Goal: Task Accomplishment & Management: Manage account settings

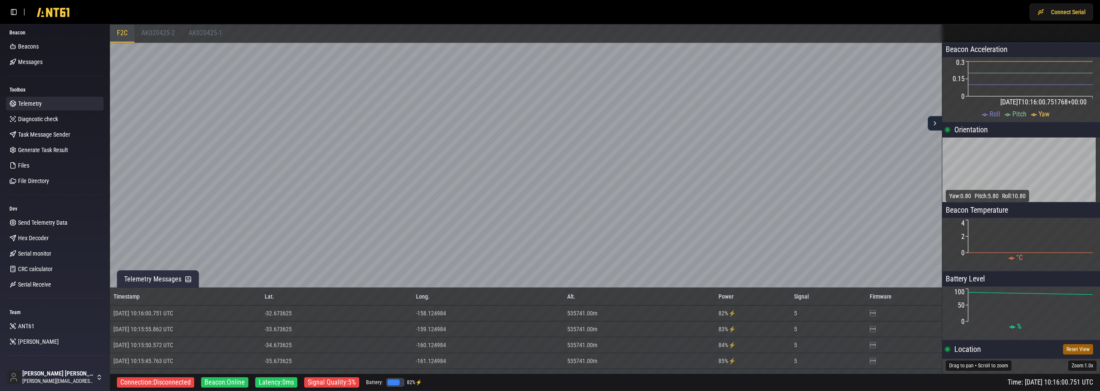
click at [171, 34] on span "AK020425-2" at bounding box center [158, 33] width 34 height 8
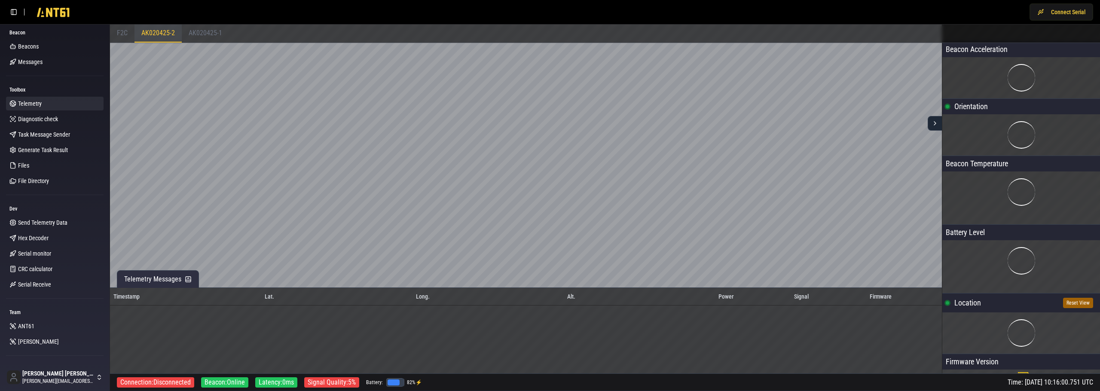
click at [131, 36] on div "F2C" at bounding box center [122, 33] width 24 height 18
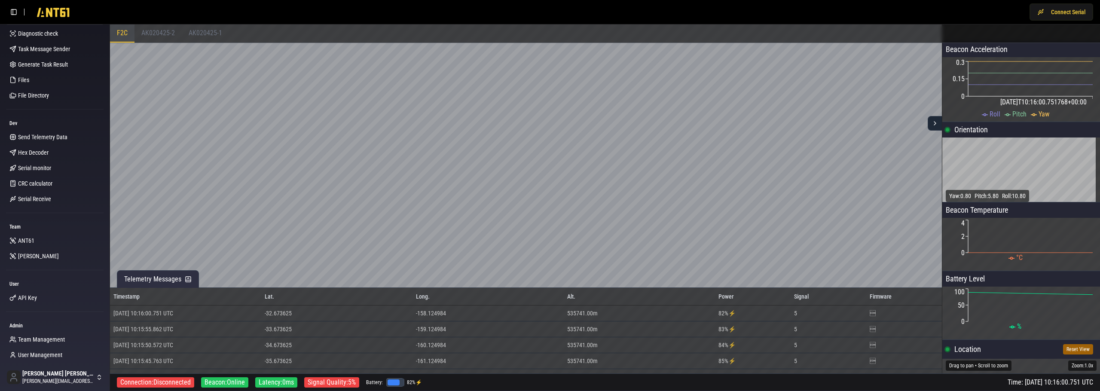
scroll to position [93, 0]
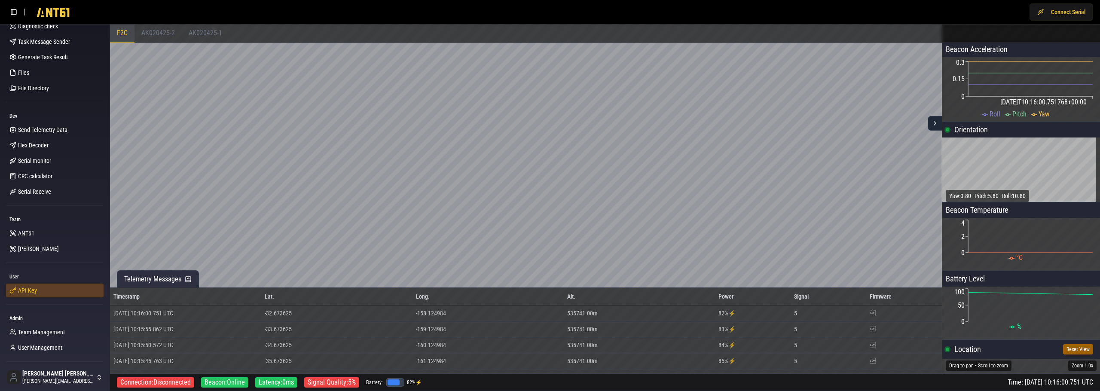
click at [36, 290] on span "API Key" at bounding box center [27, 290] width 19 height 9
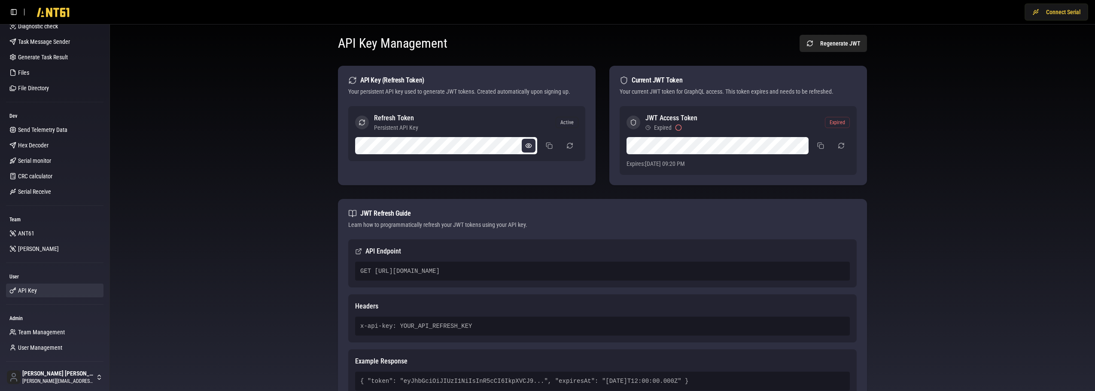
click at [528, 146] on button at bounding box center [529, 146] width 14 height 14
click at [840, 147] on button "button" at bounding box center [841, 145] width 17 height 15
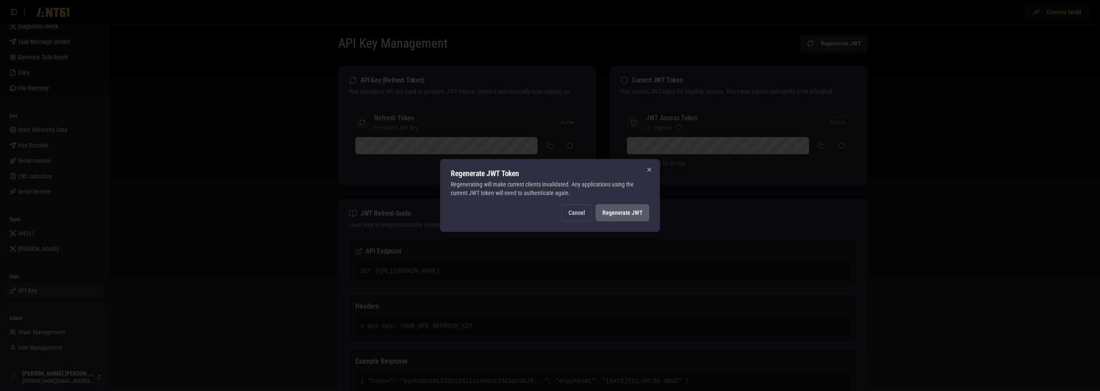
click at [634, 211] on button "Regenerate JWT" at bounding box center [622, 212] width 54 height 17
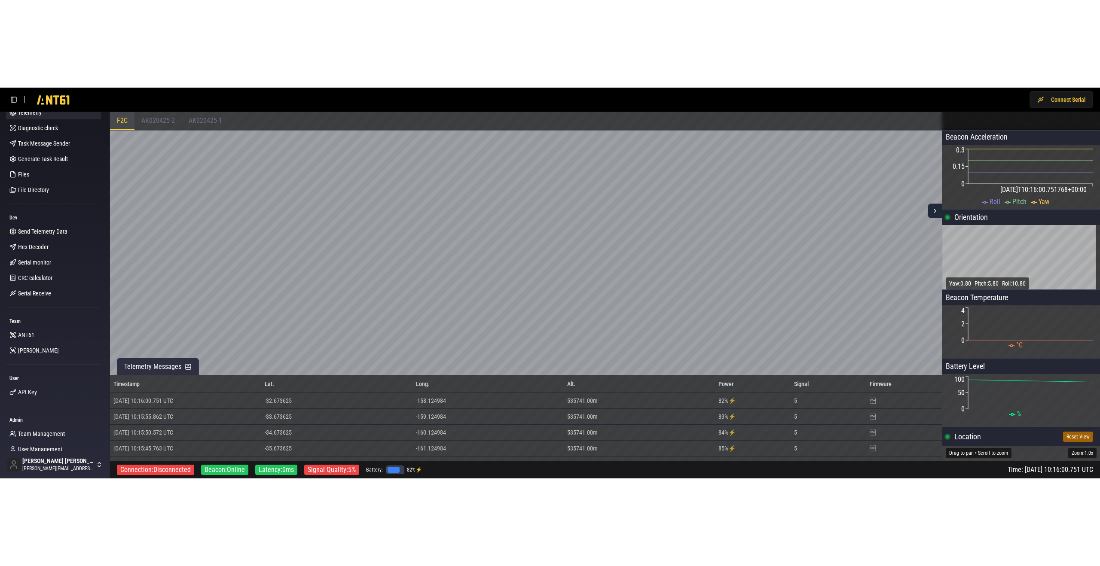
scroll to position [93, 0]
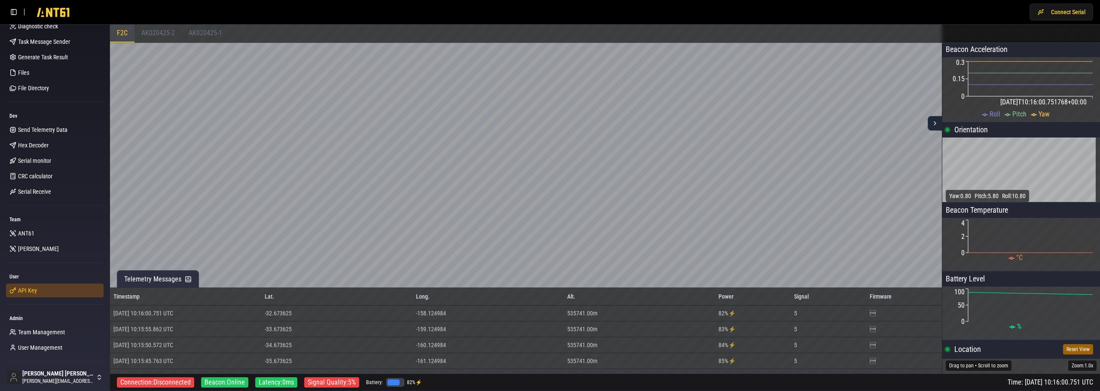
click at [40, 292] on link "API Key" at bounding box center [55, 291] width 98 height 14
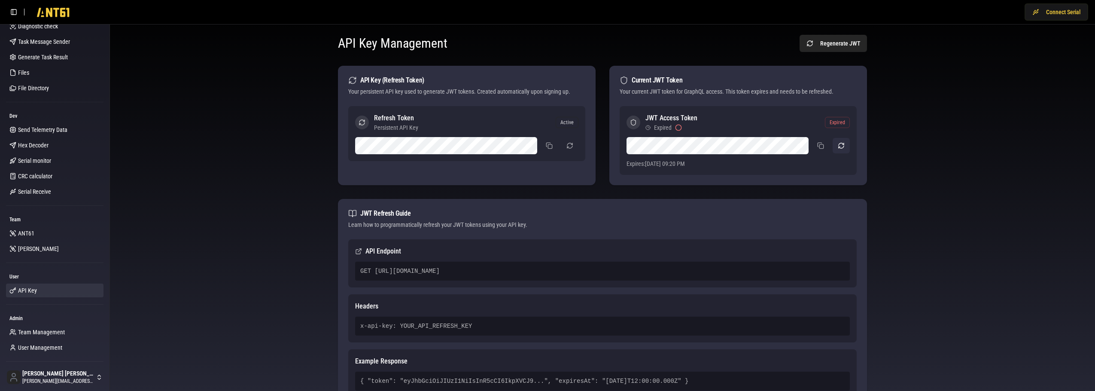
click at [842, 146] on button "button" at bounding box center [841, 145] width 17 height 15
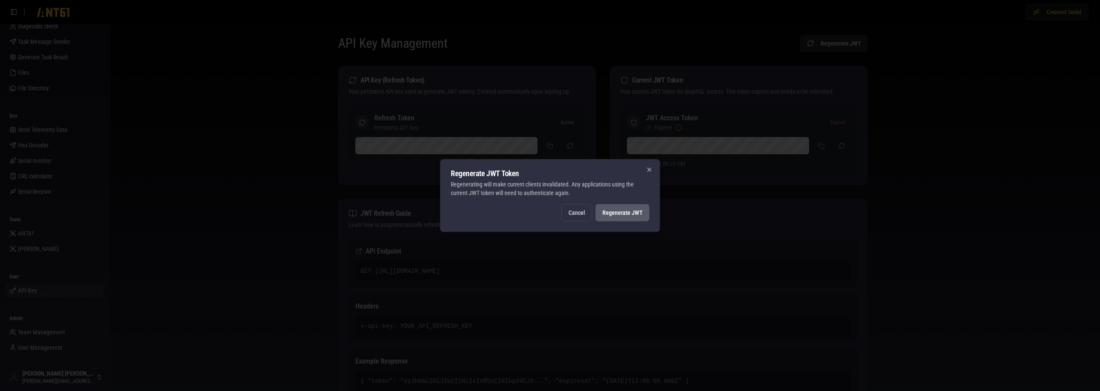
click at [632, 214] on button "Regenerate JWT" at bounding box center [622, 212] width 54 height 17
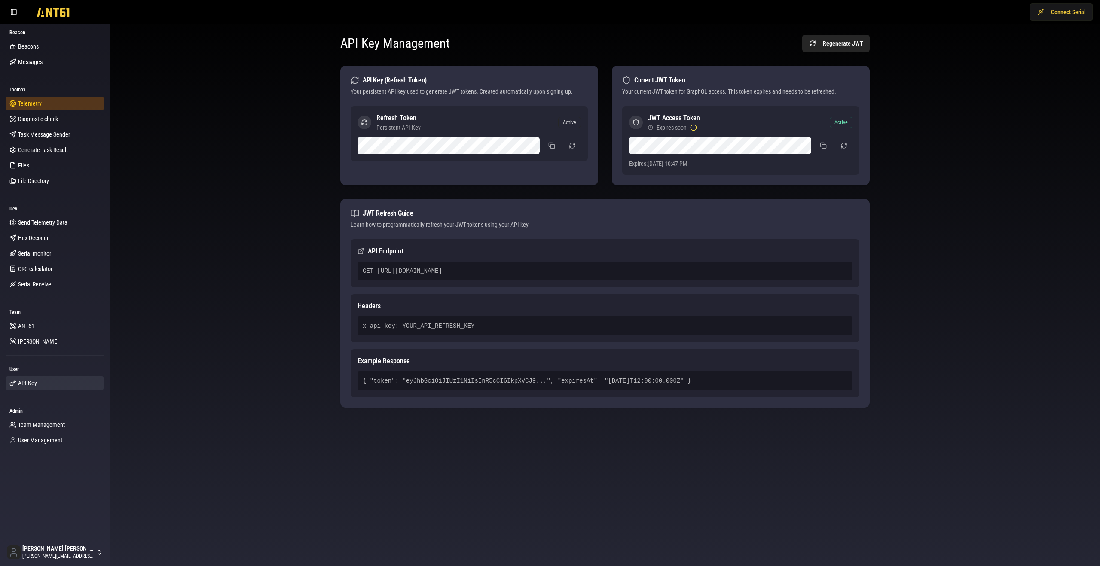
click at [43, 104] on link "Telemetry" at bounding box center [55, 104] width 98 height 14
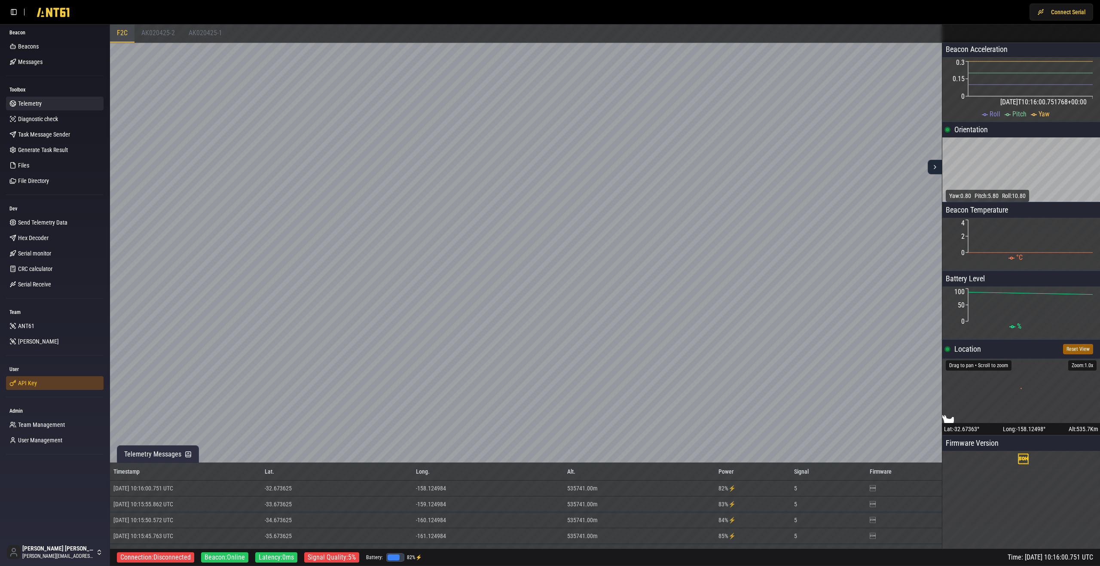
click at [40, 383] on link "API Key" at bounding box center [55, 383] width 98 height 14
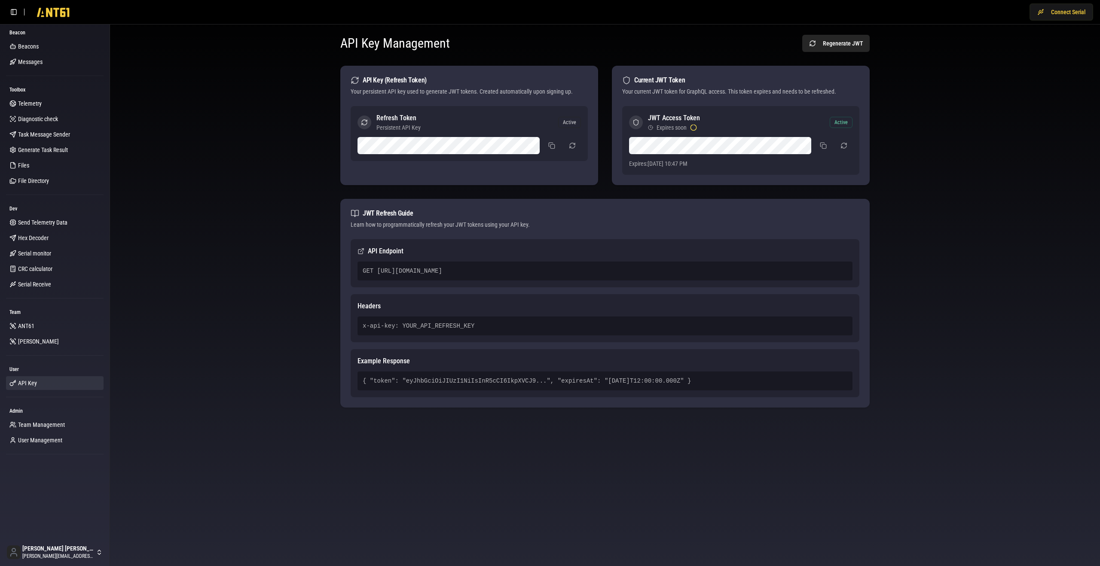
drag, startPoint x: 363, startPoint y: 270, endPoint x: 675, endPoint y: 282, distance: 312.6
click at [675, 282] on div "API Endpoint GET https://ab2mediwbhrxpw2krde63gzkpi0sngnu.lambda-url.ap-southea…" at bounding box center [605, 263] width 509 height 48
click at [677, 272] on div "GET [URL][DOMAIN_NAME]" at bounding box center [604, 271] width 495 height 19
drag, startPoint x: 664, startPoint y: 270, endPoint x: 373, endPoint y: 276, distance: 291.3
click at [373, 276] on div "GET [URL][DOMAIN_NAME]" at bounding box center [604, 271] width 495 height 19
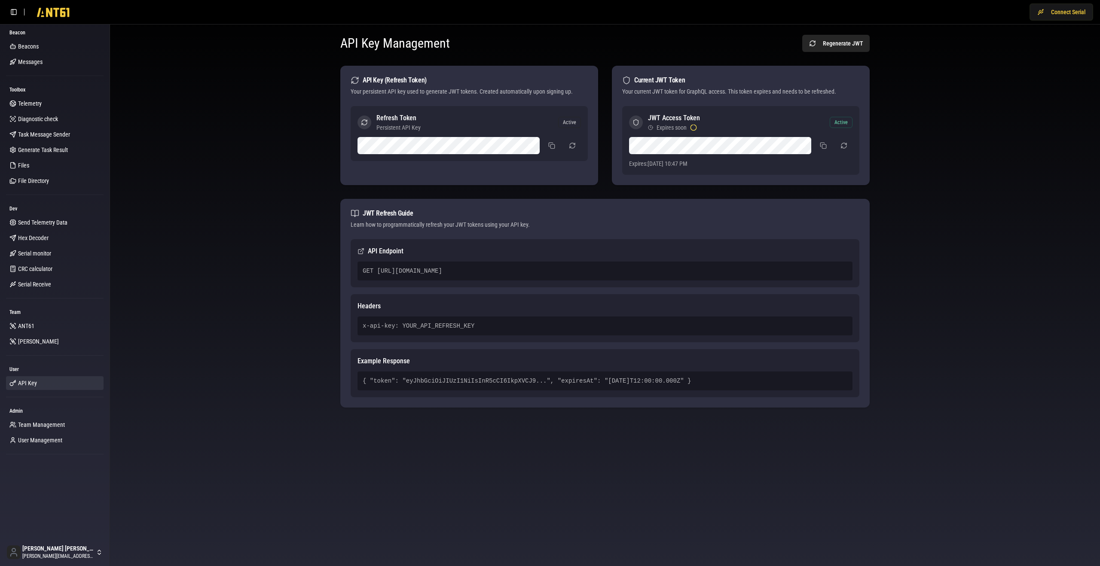
click at [383, 269] on div "GET [URL][DOMAIN_NAME]" at bounding box center [604, 271] width 495 height 19
click at [680, 274] on div "GET [URL][DOMAIN_NAME]" at bounding box center [604, 271] width 495 height 19
click at [622, 270] on div "GET [URL][DOMAIN_NAME]" at bounding box center [604, 271] width 495 height 19
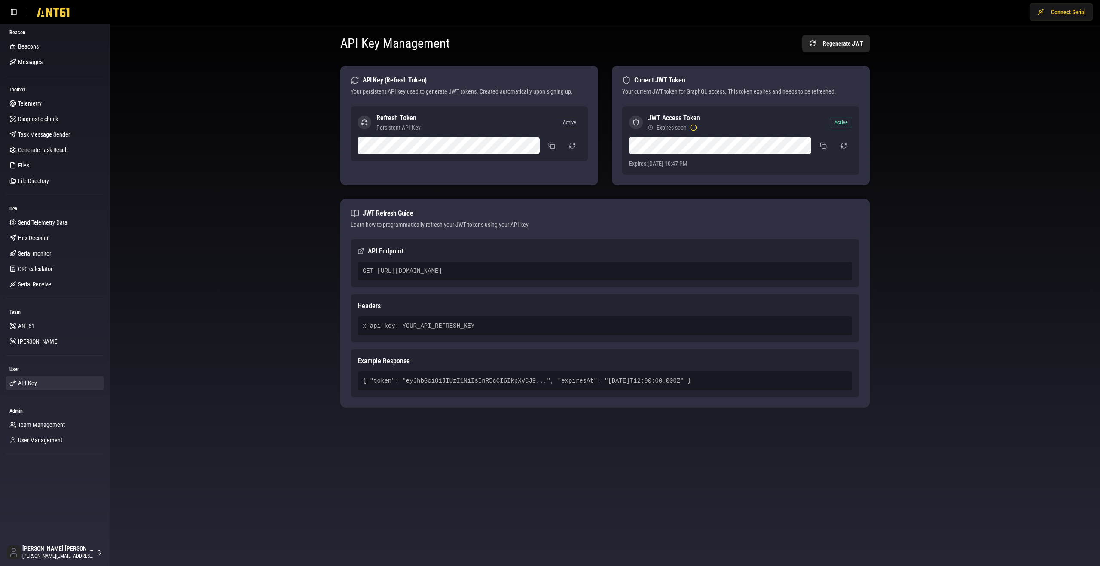
click at [622, 270] on div "GET [URL][DOMAIN_NAME]" at bounding box center [604, 271] width 495 height 19
click at [684, 272] on div "GET [URL][DOMAIN_NAME]" at bounding box center [604, 271] width 495 height 19
click at [723, 114] on div "JWT Access Token Expires soon Active" at bounding box center [740, 122] width 223 height 19
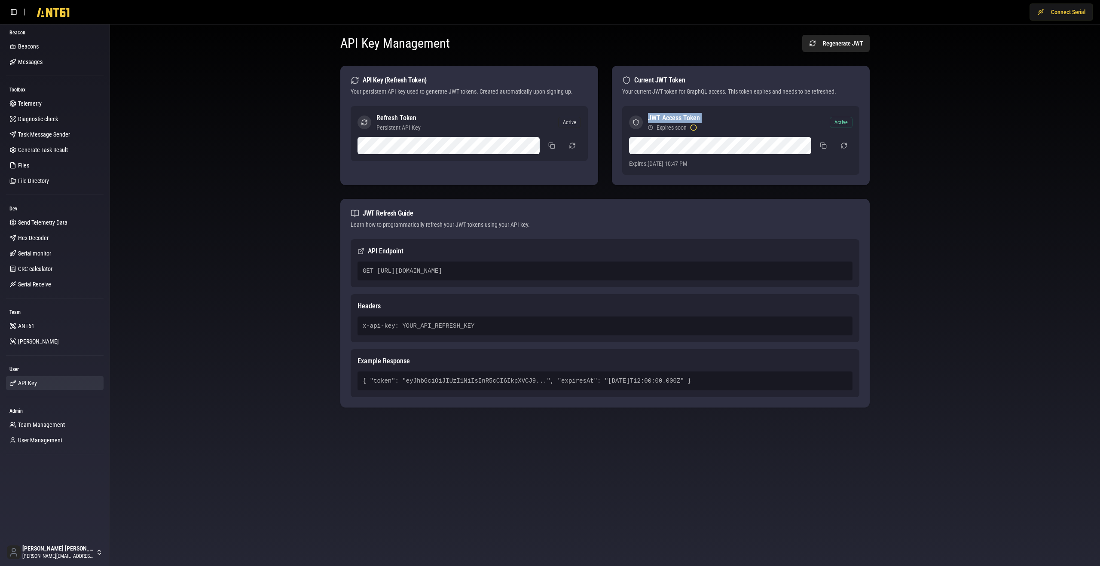
click at [723, 114] on div "JWT Access Token Expires soon Active" at bounding box center [740, 122] width 223 height 19
click at [704, 115] on div "JWT Access Token Expires soon Active" at bounding box center [740, 122] width 223 height 19
click at [449, 275] on div "GET [URL][DOMAIN_NAME]" at bounding box center [604, 271] width 495 height 19
click at [462, 270] on div "GET [URL][DOMAIN_NAME]" at bounding box center [604, 271] width 495 height 19
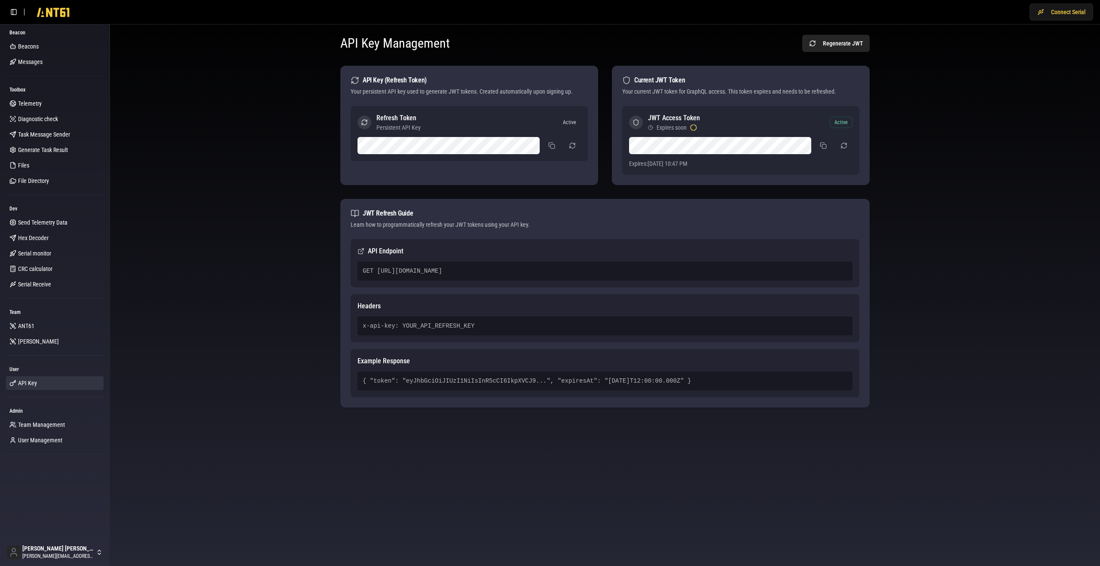
click at [462, 270] on div "GET [URL][DOMAIN_NAME]" at bounding box center [604, 271] width 495 height 19
drag, startPoint x: 652, startPoint y: 271, endPoint x: 363, endPoint y: 270, distance: 288.7
click at [363, 270] on div "GET [URL][DOMAIN_NAME]" at bounding box center [604, 271] width 495 height 19
drag, startPoint x: 360, startPoint y: 271, endPoint x: 696, endPoint y: 274, distance: 335.1
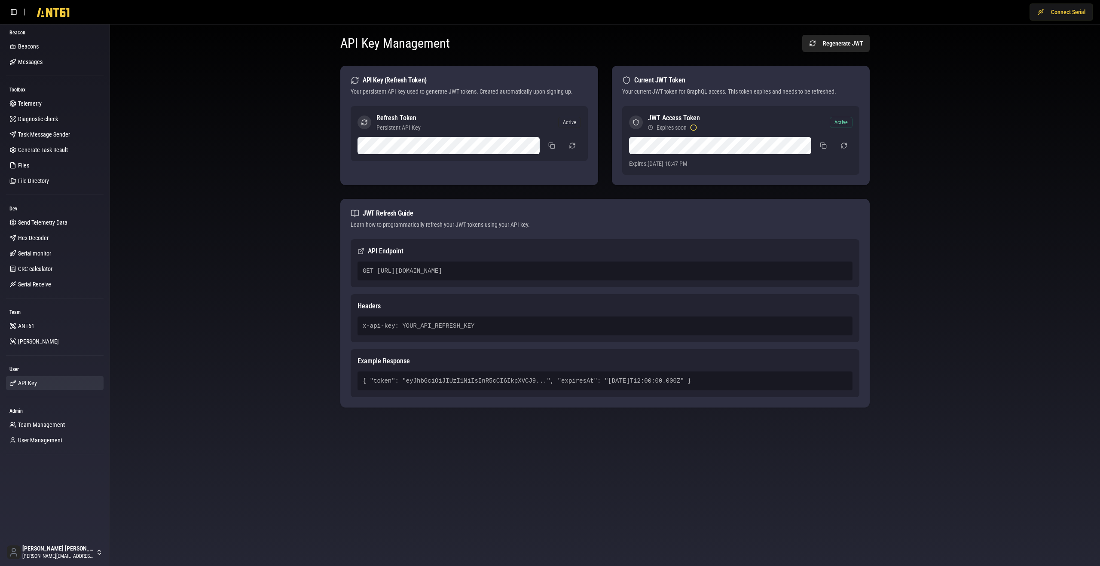
click at [696, 274] on div "GET [URL][DOMAIN_NAME]" at bounding box center [604, 271] width 495 height 19
click at [682, 274] on div "GET [URL][DOMAIN_NAME]" at bounding box center [604, 271] width 495 height 19
drag, startPoint x: 710, startPoint y: 118, endPoint x: 696, endPoint y: 119, distance: 13.3
click at [649, 119] on div "JWT Access Token Expires soon Active" at bounding box center [740, 122] width 223 height 19
click at [711, 119] on div "JWT Access Token Expires soon Active" at bounding box center [740, 122] width 223 height 19
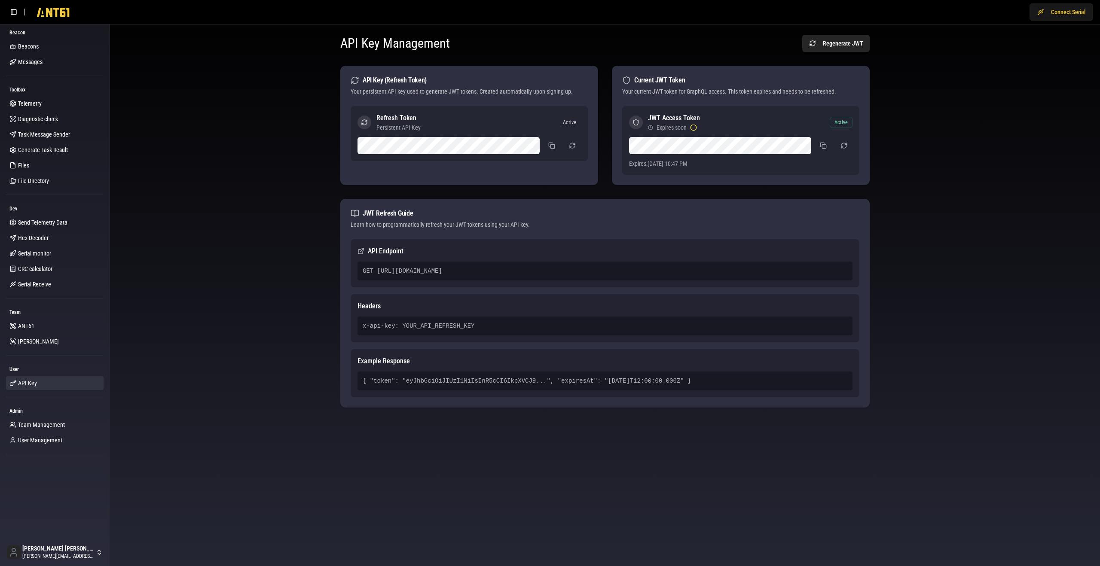
click at [446, 270] on div "GET [URL][DOMAIN_NAME]" at bounding box center [604, 271] width 495 height 19
click at [492, 272] on div "GET [URL][DOMAIN_NAME]" at bounding box center [604, 271] width 495 height 19
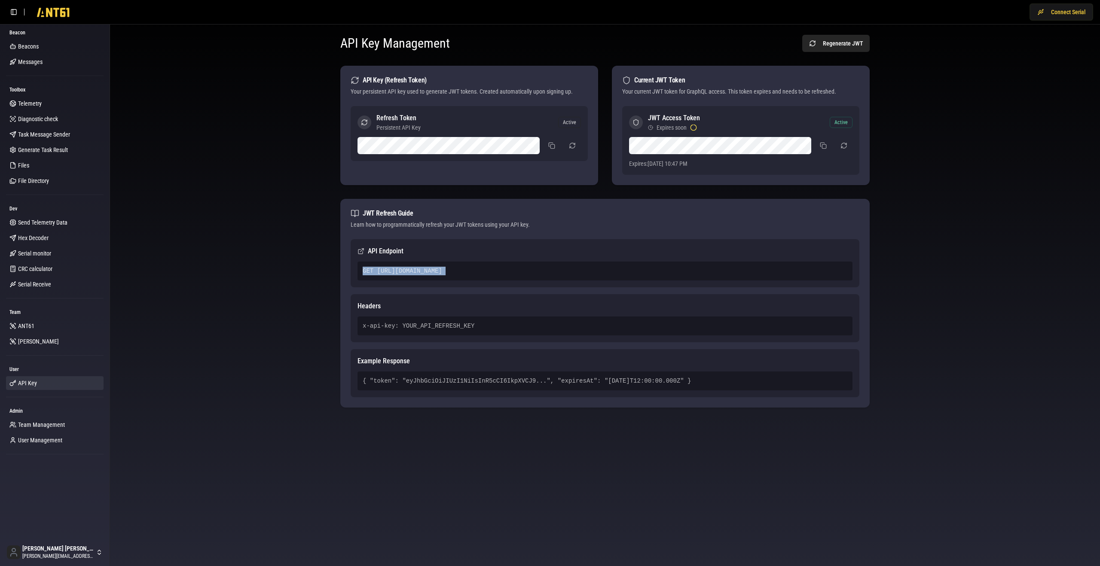
click at [492, 272] on div "GET [URL][DOMAIN_NAME]" at bounding box center [604, 271] width 495 height 19
click at [704, 118] on div "JWT Access Token Expires soon Active" at bounding box center [740, 122] width 223 height 19
click at [531, 274] on div "GET [URL][DOMAIN_NAME]" at bounding box center [604, 271] width 495 height 19
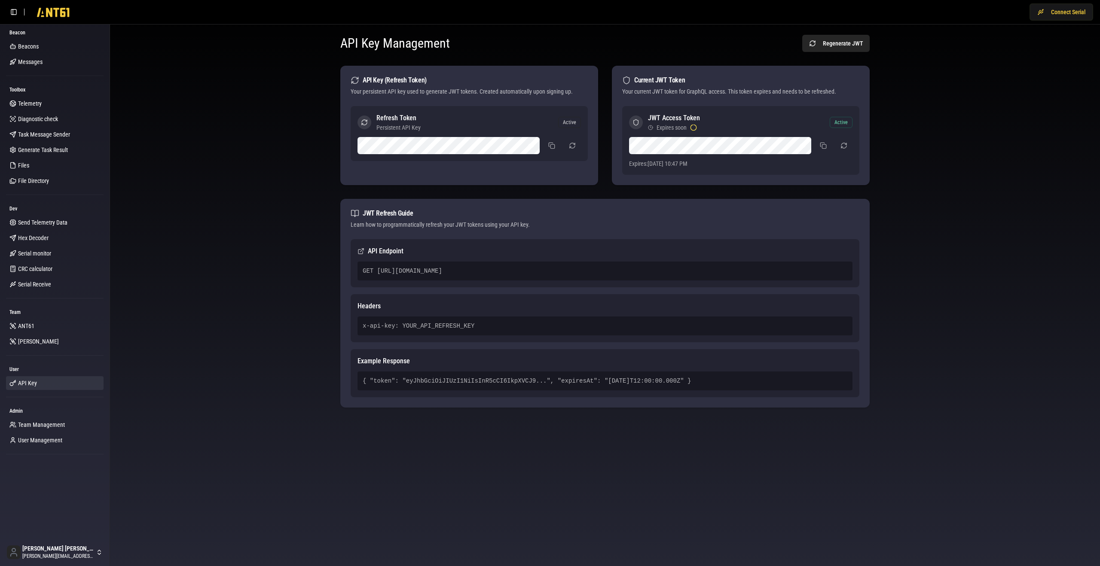
click at [531, 274] on div "GET [URL][DOMAIN_NAME]" at bounding box center [604, 271] width 495 height 19
click at [721, 119] on div "JWT Access Token Expires soon Active" at bounding box center [740, 122] width 223 height 19
click at [507, 270] on div "GET [URL][DOMAIN_NAME]" at bounding box center [604, 271] width 495 height 19
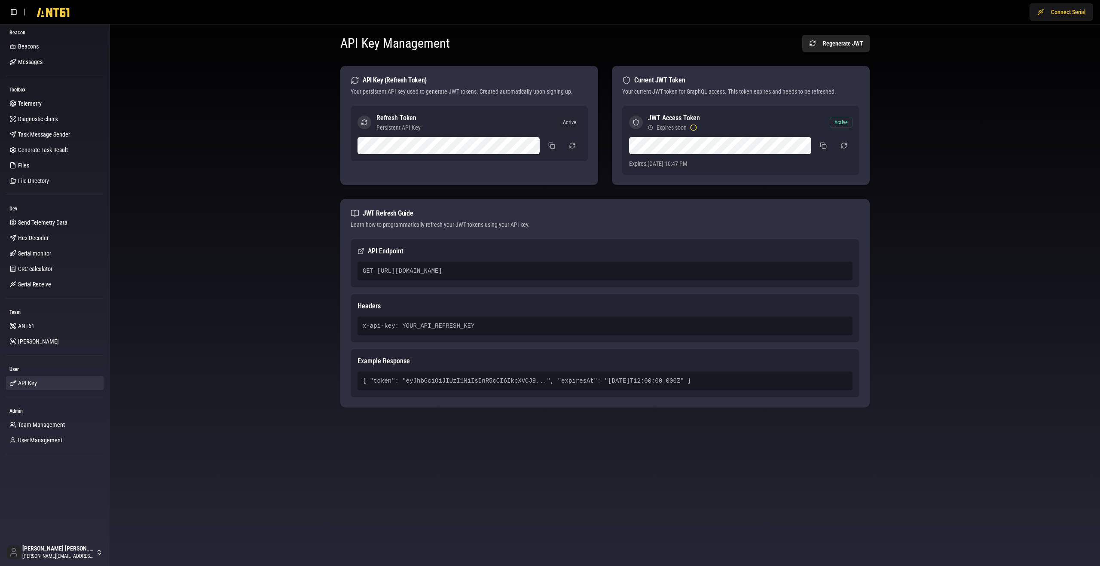
click at [507, 270] on div "GET [URL][DOMAIN_NAME]" at bounding box center [604, 271] width 495 height 19
click at [629, 265] on div "GET [URL][DOMAIN_NAME]" at bounding box center [604, 271] width 495 height 19
click at [739, 117] on div "JWT Access Token Expires soon Active" at bounding box center [740, 122] width 223 height 19
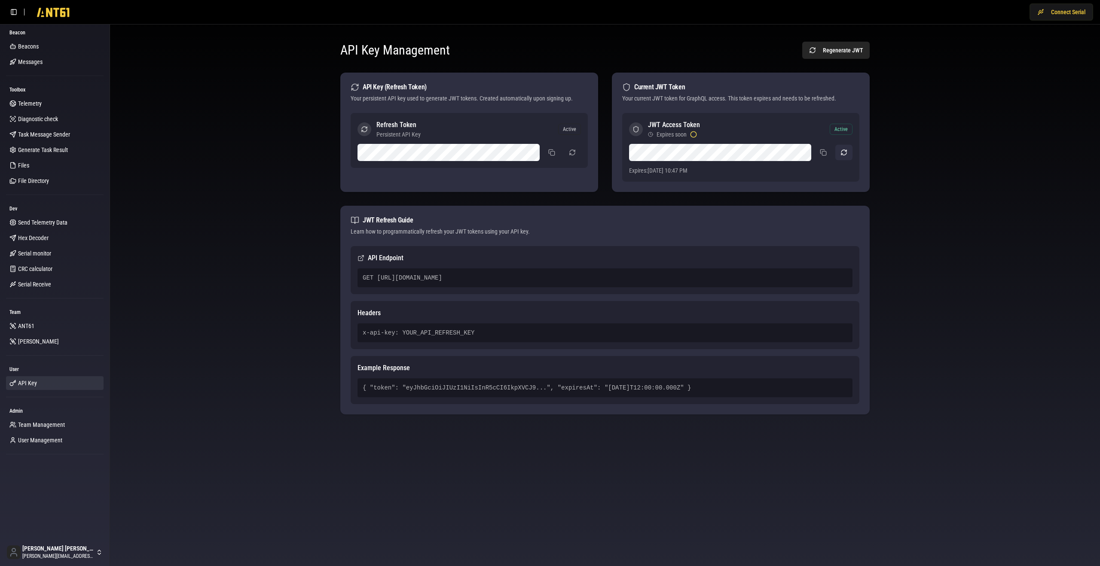
click at [840, 150] on button "button" at bounding box center [843, 152] width 17 height 15
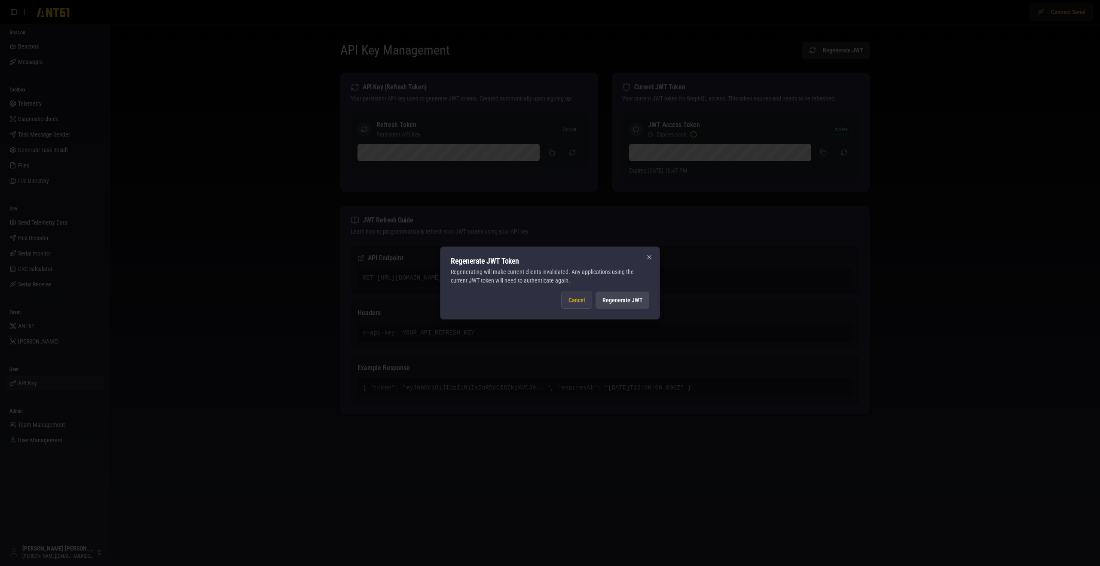
click at [577, 304] on button "Cancel" at bounding box center [576, 300] width 31 height 17
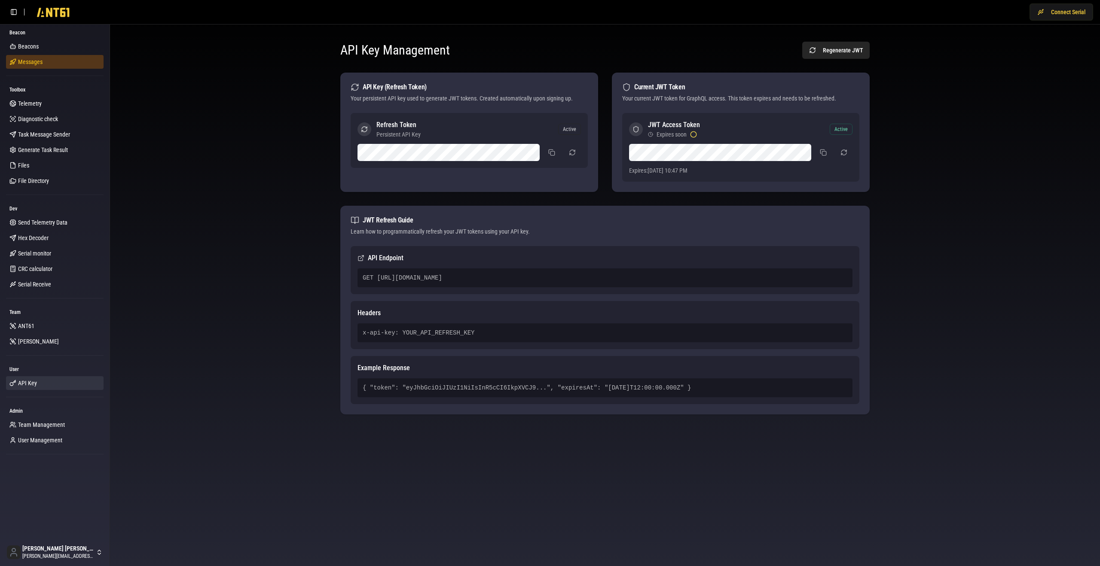
drag, startPoint x: 37, startPoint y: 54, endPoint x: 40, endPoint y: 63, distance: 9.4
click at [38, 58] on ul "Beacons Messages Messages Messages" at bounding box center [55, 54] width 98 height 29
click at [40, 63] on span "Messages" at bounding box center [30, 62] width 24 height 9
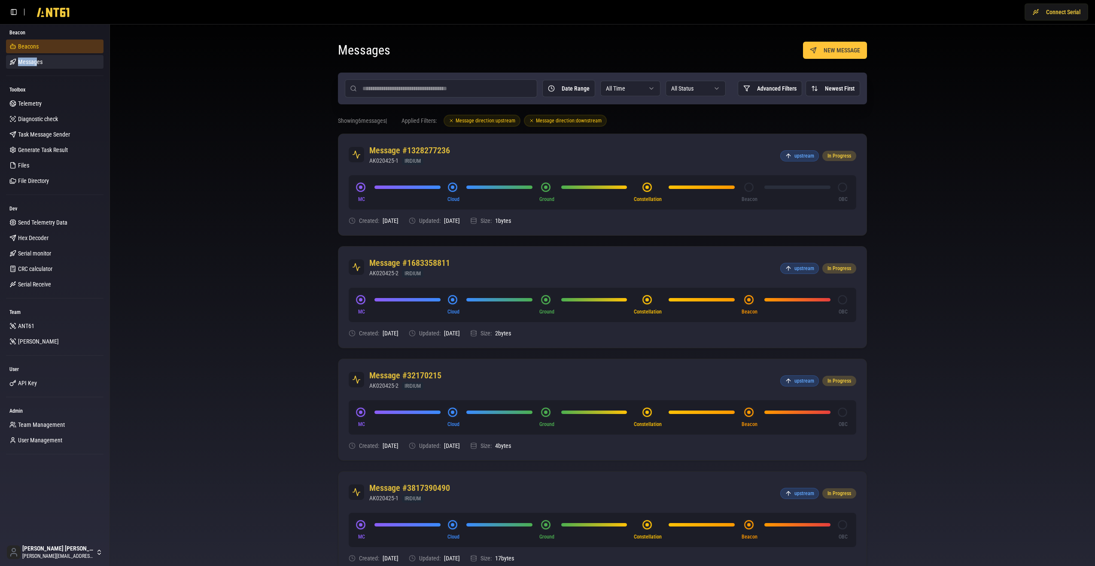
click at [50, 51] on link "Beacons" at bounding box center [55, 47] width 98 height 14
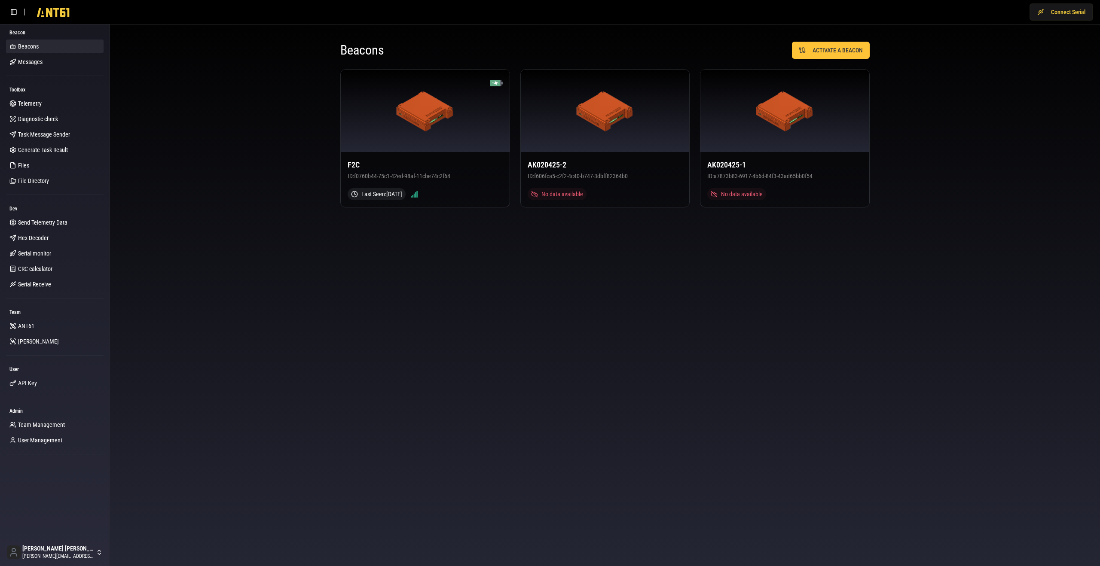
click at [264, 128] on div "Beacons ACTIVATE A BEACON F2C ID: f0760b44-75c1-42ed-98af-11cbe74c2f64 Last See…" at bounding box center [605, 124] width 990 height 200
click at [645, 119] on div at bounding box center [605, 111] width 169 height 82
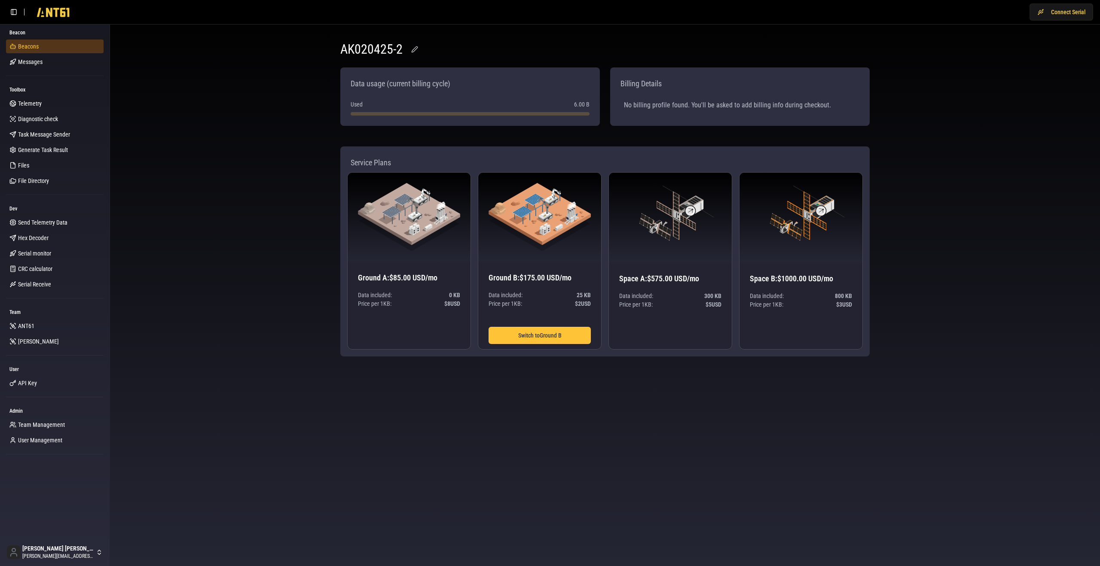
click at [52, 49] on link "Beacons" at bounding box center [55, 47] width 98 height 14
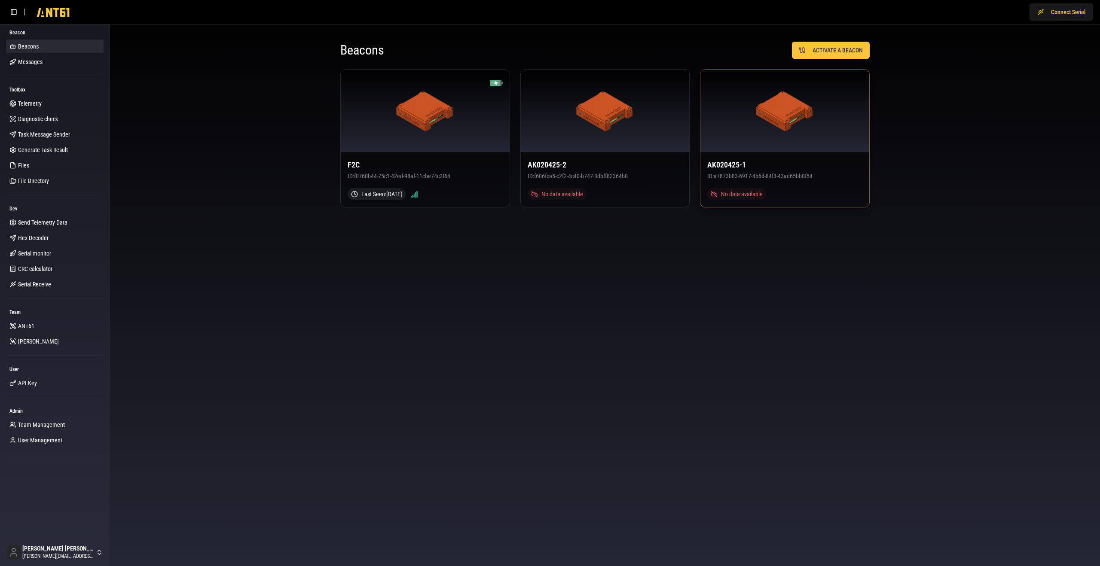
click at [726, 116] on div at bounding box center [784, 111] width 169 height 82
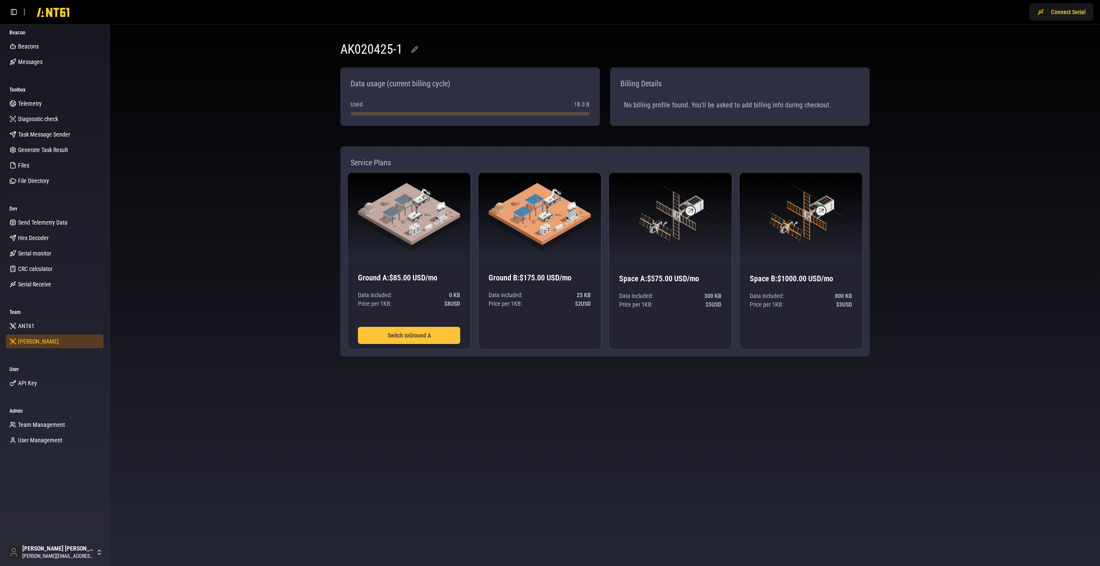
click at [36, 340] on link "[PERSON_NAME]" at bounding box center [55, 342] width 98 height 14
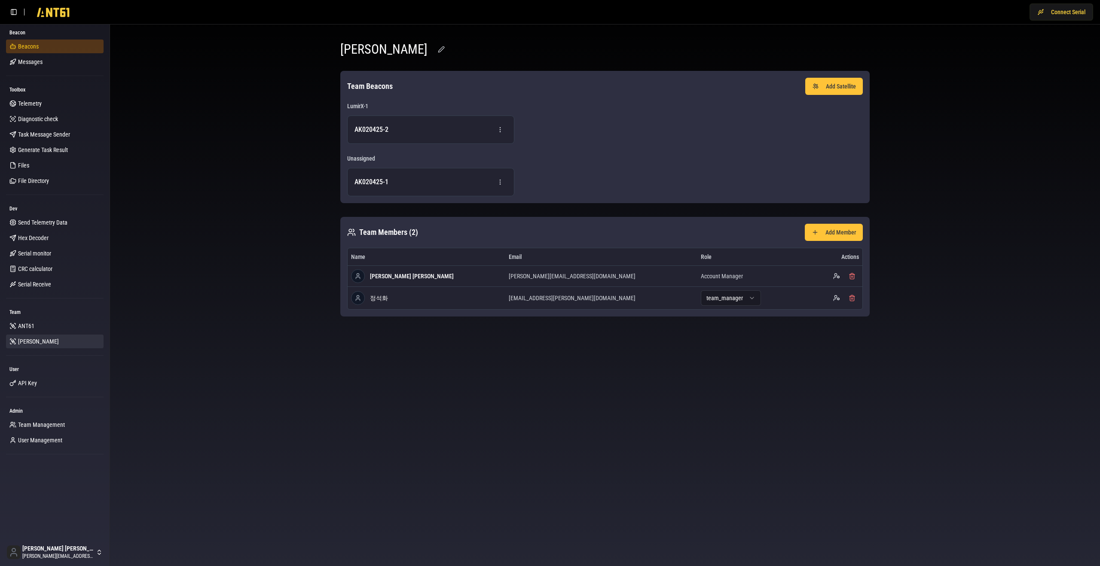
click at [61, 49] on link "Beacons" at bounding box center [55, 47] width 98 height 14
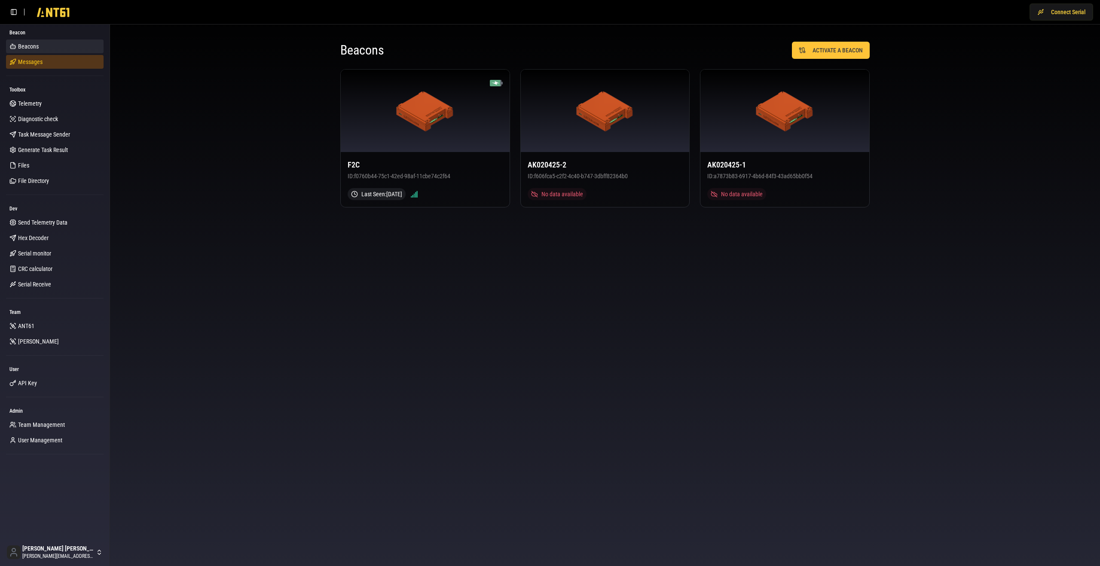
click at [59, 61] on link "Messages" at bounding box center [55, 62] width 98 height 14
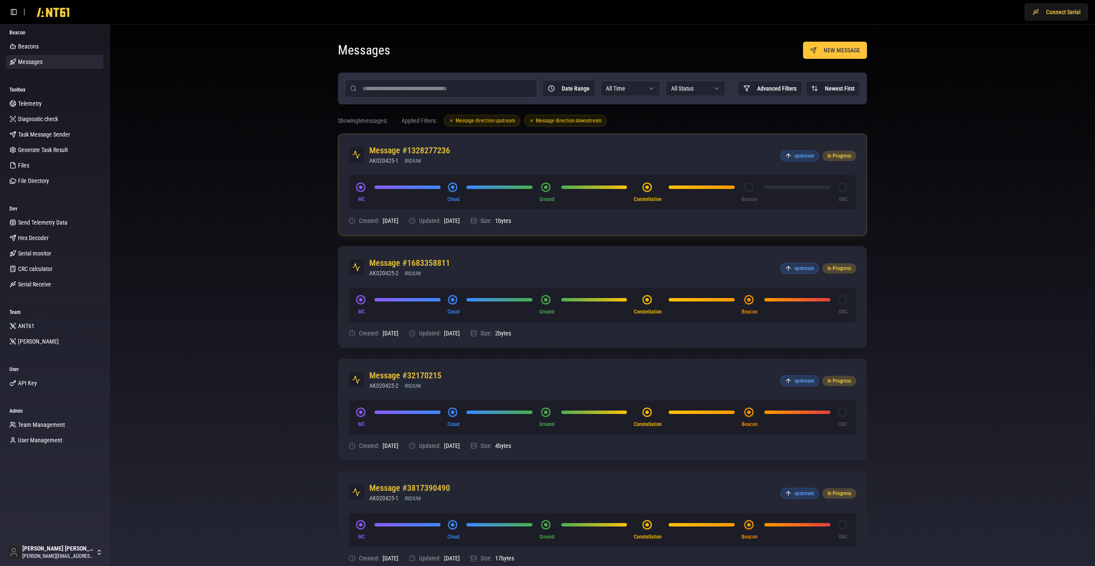
click at [501, 167] on div "Message #1328277236 AK020425-1 IRIDIUM upstream In Progress" at bounding box center [603, 154] width 528 height 41
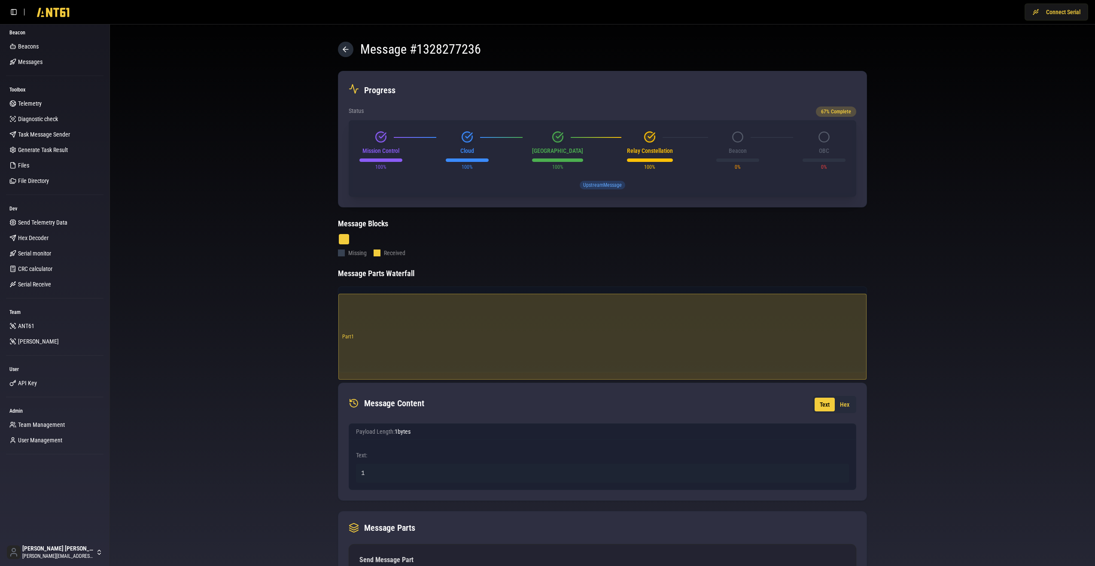
click at [342, 50] on icon at bounding box center [346, 49] width 9 height 9
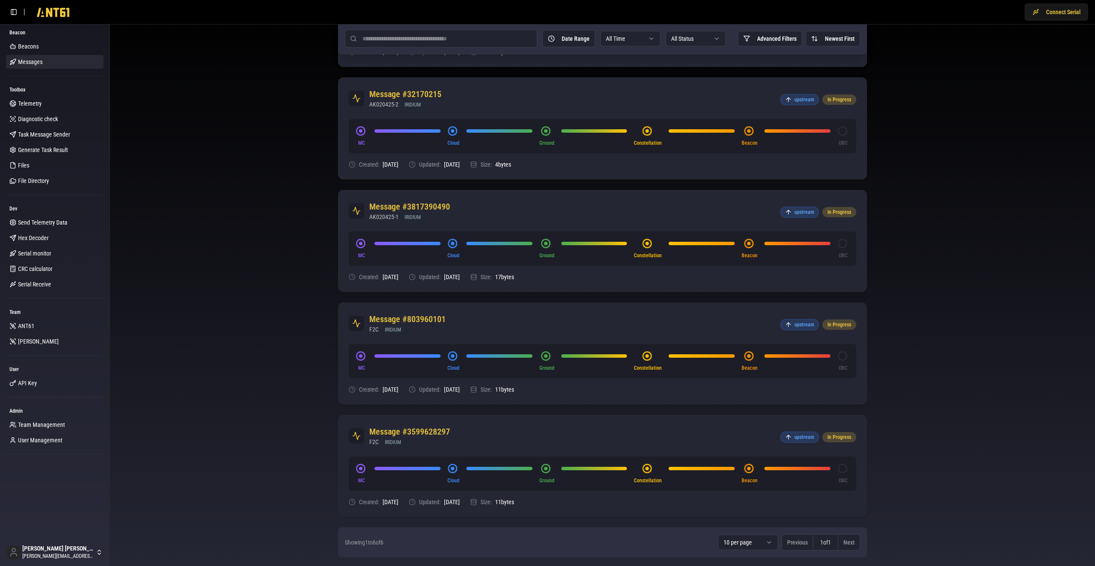
scroll to position [290, 0]
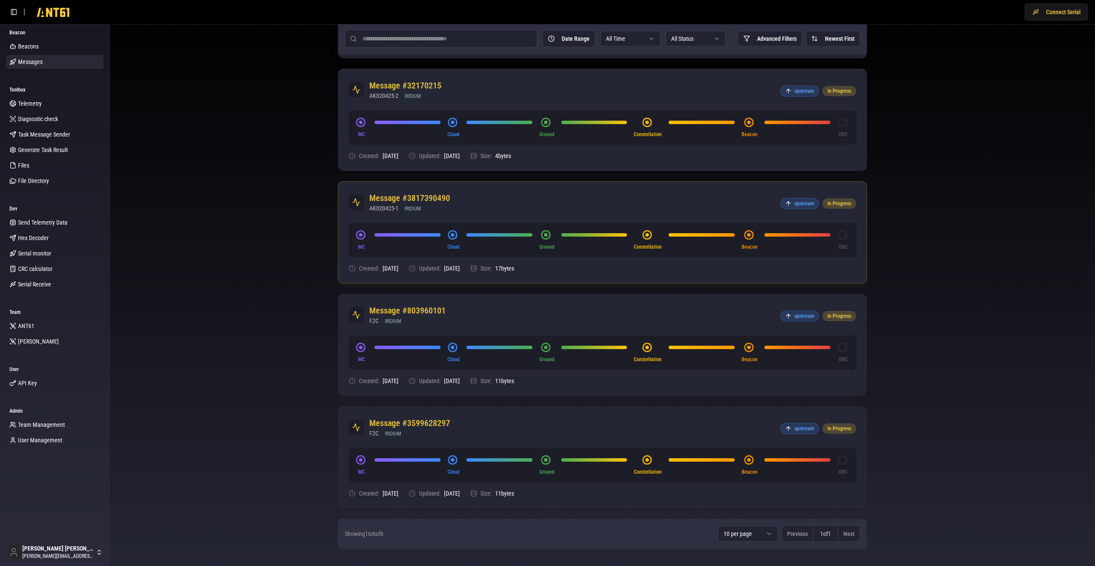
click at [518, 215] on div "Message #3817390490 AK020425-1 IRIDIUM upstream In Progress" at bounding box center [603, 202] width 528 height 41
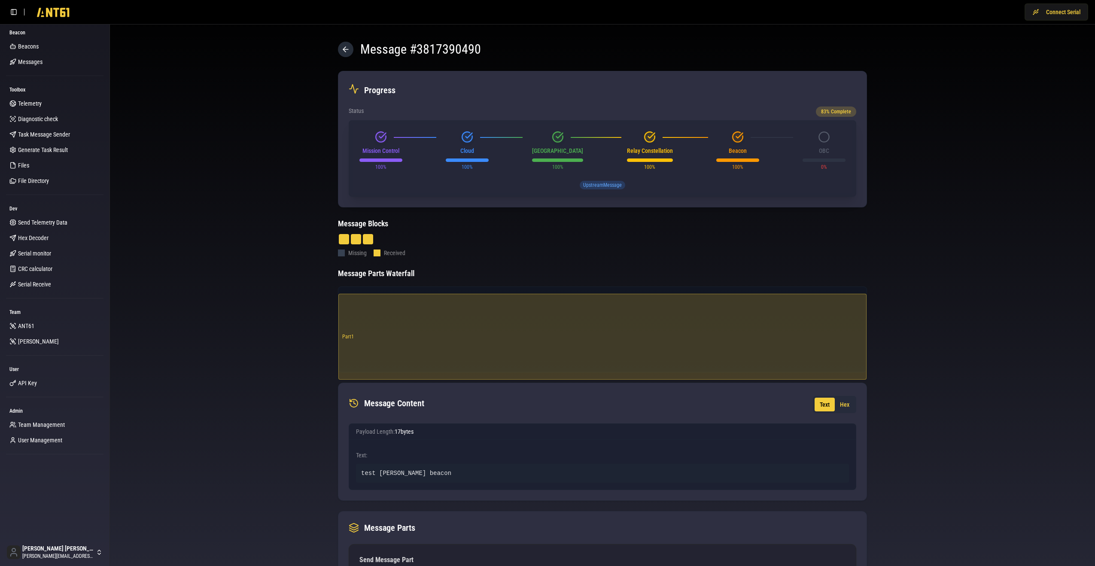
click at [348, 50] on icon at bounding box center [346, 49] width 9 height 9
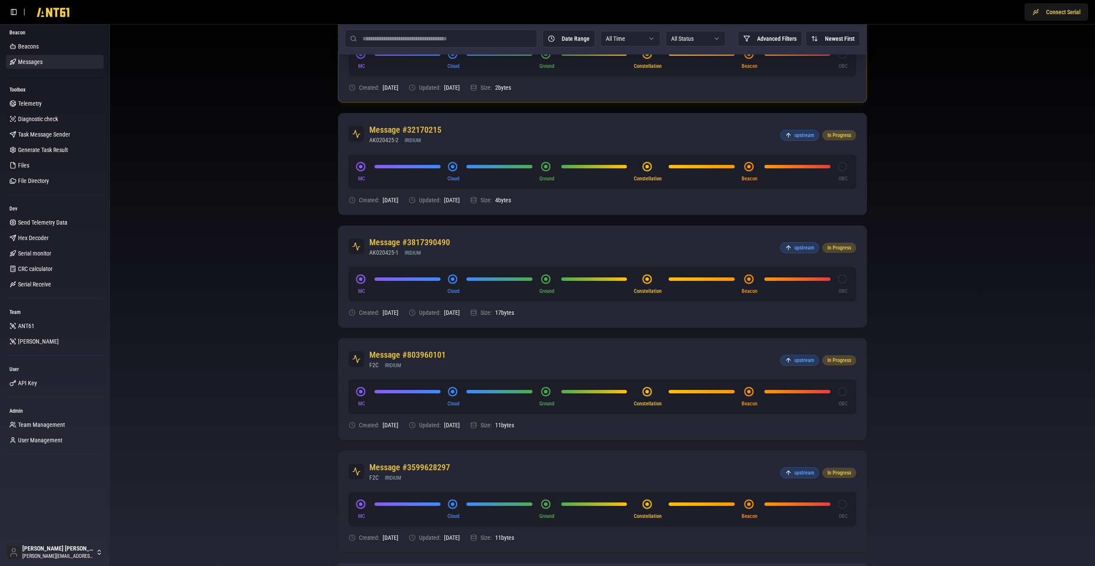
scroll to position [290, 0]
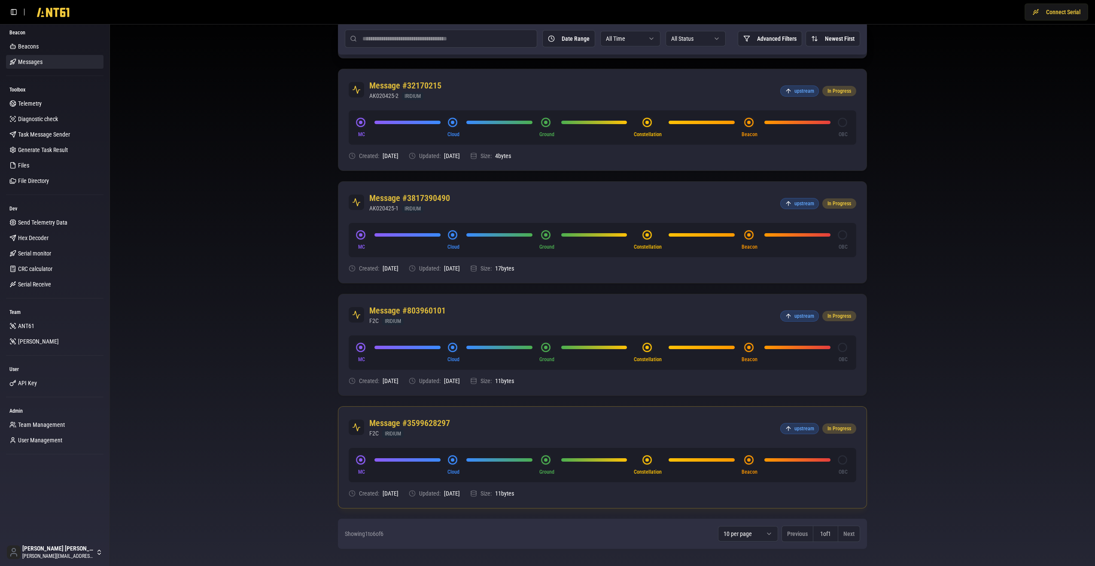
click at [578, 436] on div "Message #3599628297 F2C IRIDIUM upstream In Progress" at bounding box center [603, 427] width 528 height 41
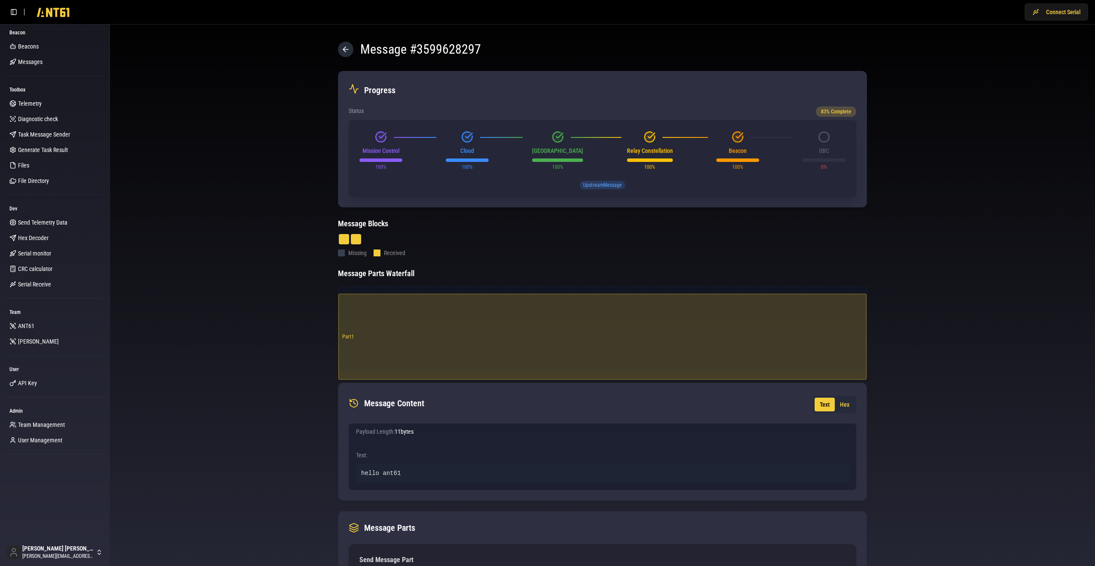
click at [346, 48] on icon at bounding box center [346, 49] width 9 height 9
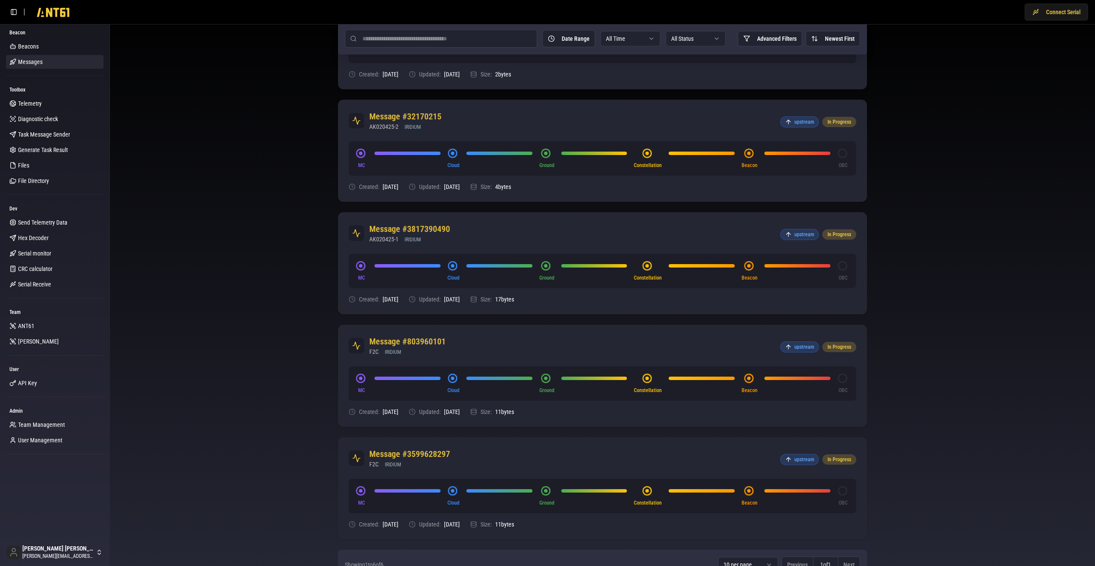
scroll to position [290, 0]
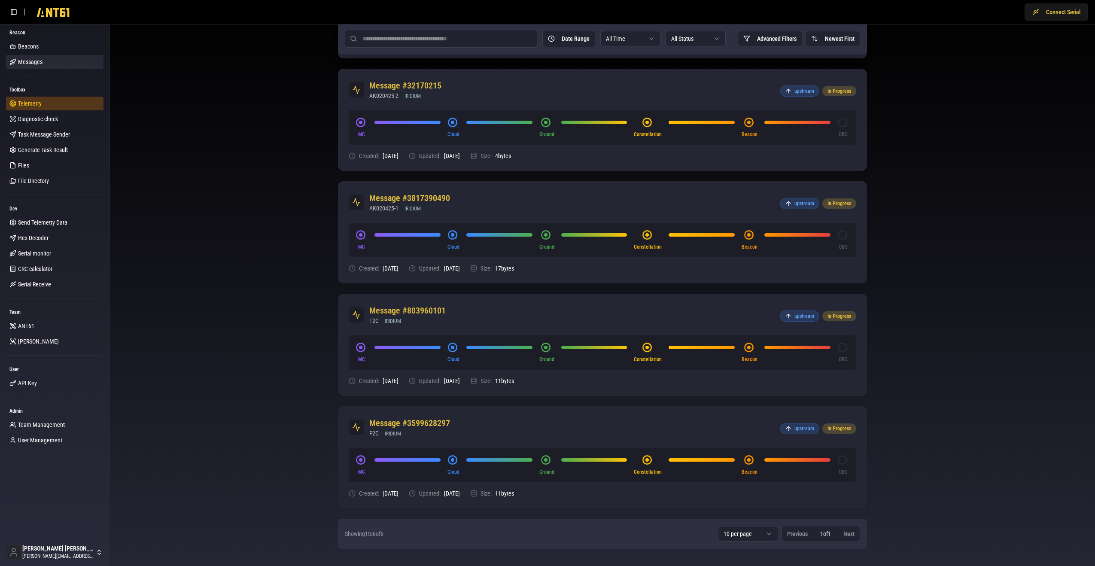
click at [35, 106] on span "Telemetry" at bounding box center [30, 103] width 24 height 9
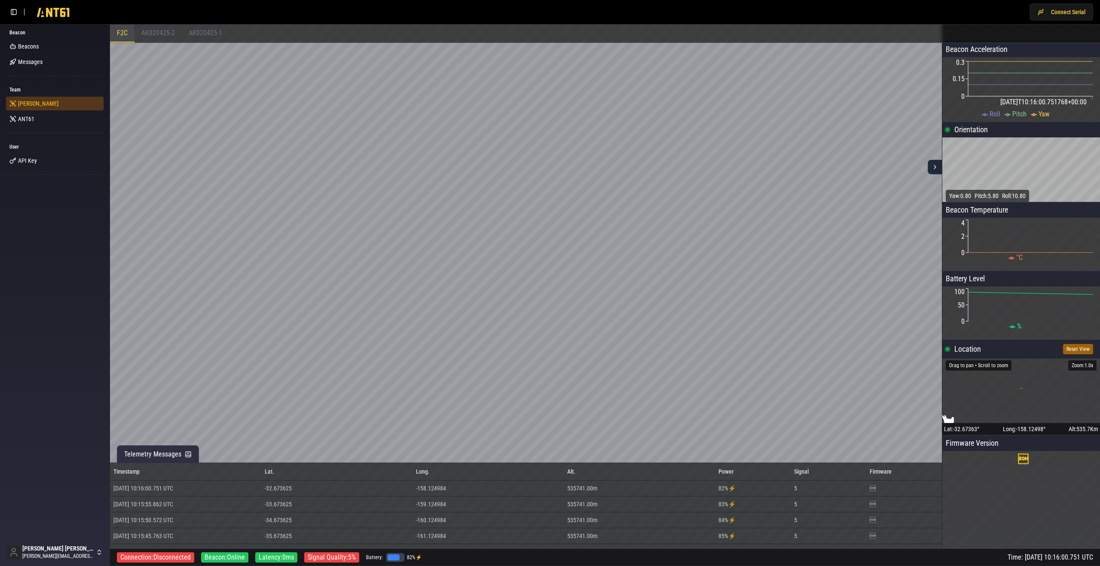
click at [40, 104] on link "[PERSON_NAME]" at bounding box center [55, 104] width 98 height 14
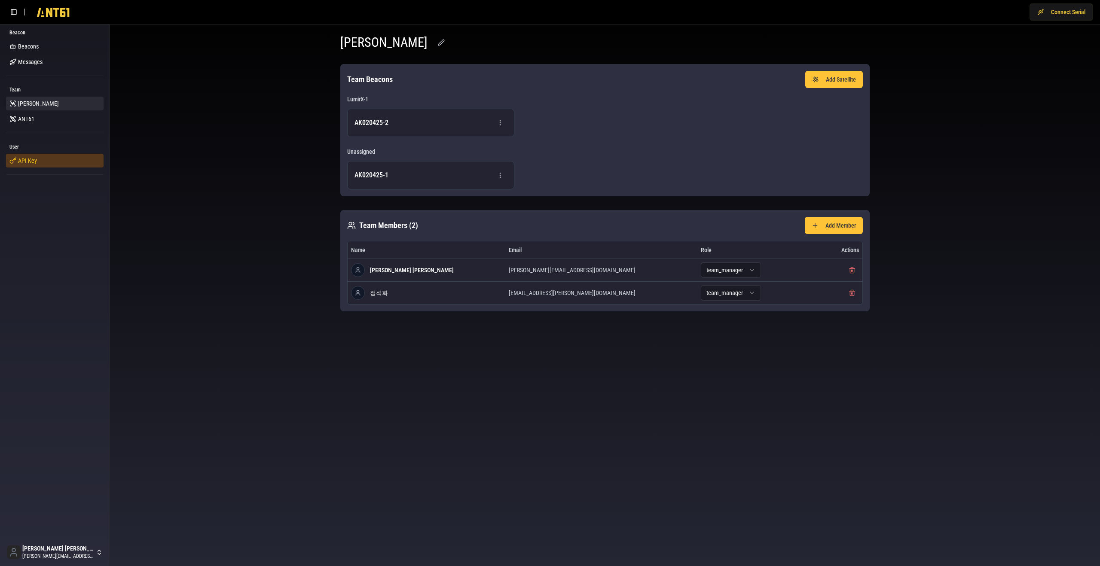
click at [42, 159] on link "API Key" at bounding box center [55, 161] width 98 height 14
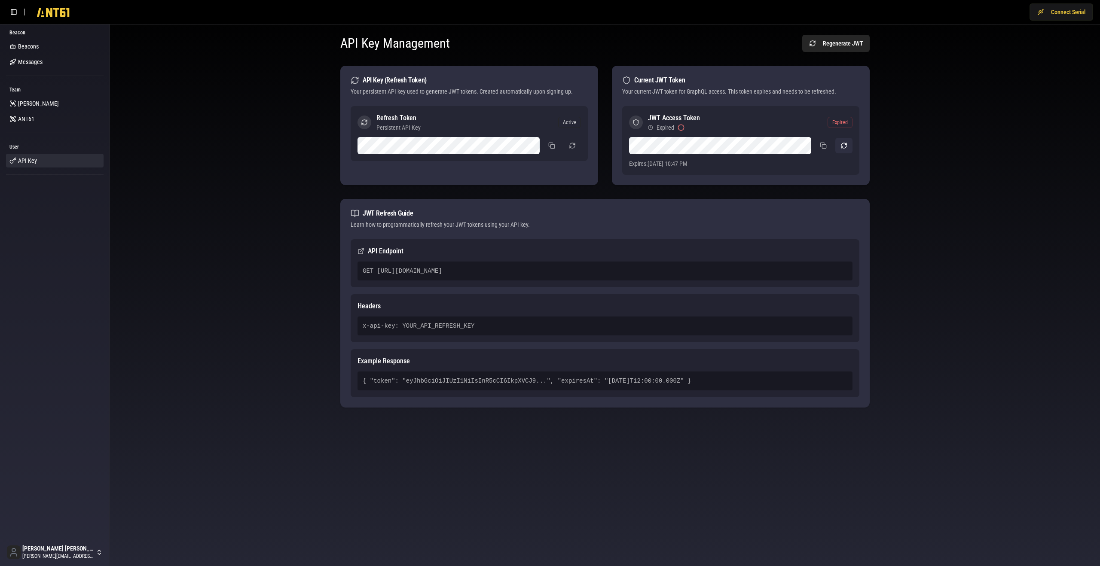
click at [845, 144] on button "button" at bounding box center [843, 145] width 17 height 15
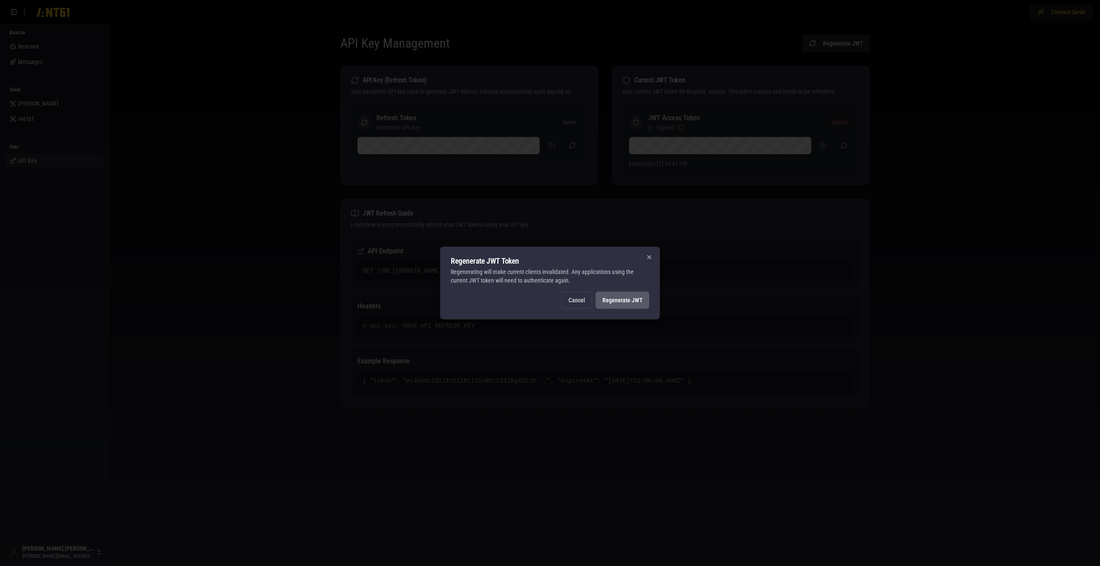
click at [641, 299] on button "Regenerate JWT" at bounding box center [622, 300] width 54 height 17
click at [740, 265] on div at bounding box center [550, 283] width 1100 height 566
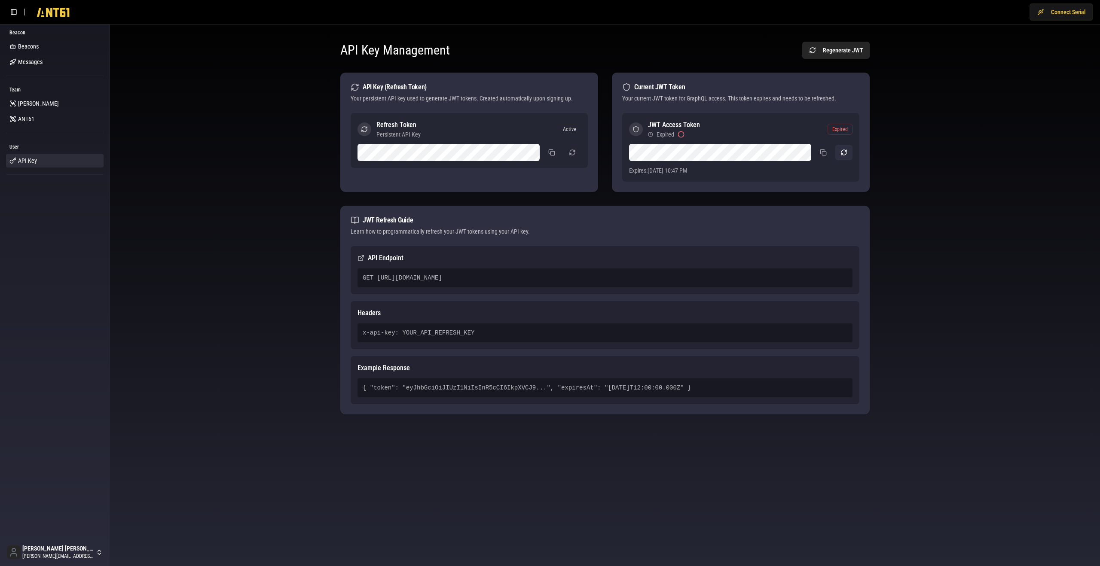
click at [843, 153] on button "button" at bounding box center [843, 152] width 17 height 15
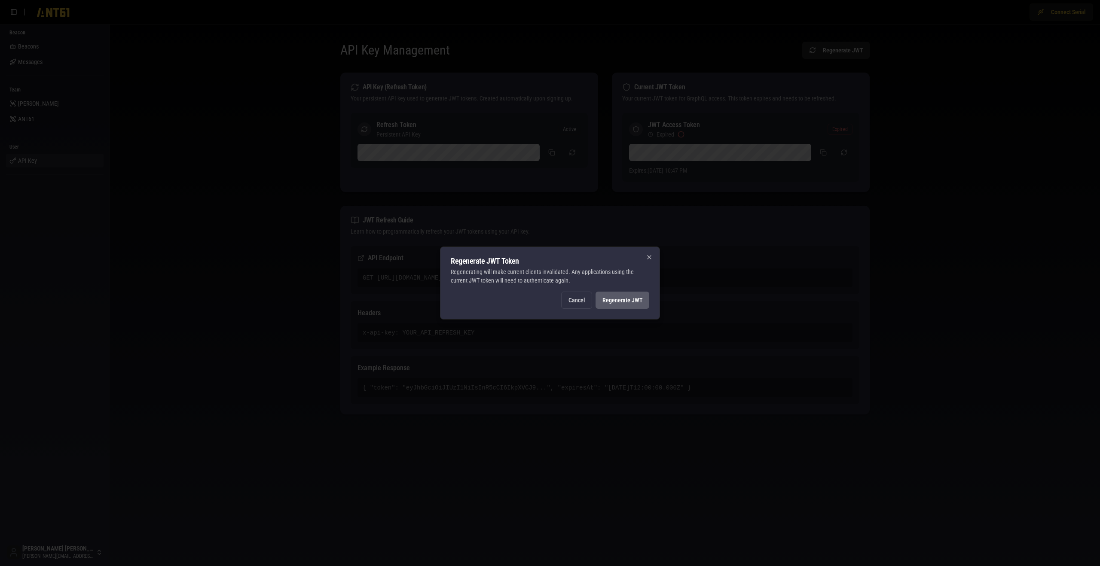
click at [624, 301] on button "Regenerate JWT" at bounding box center [622, 300] width 54 height 17
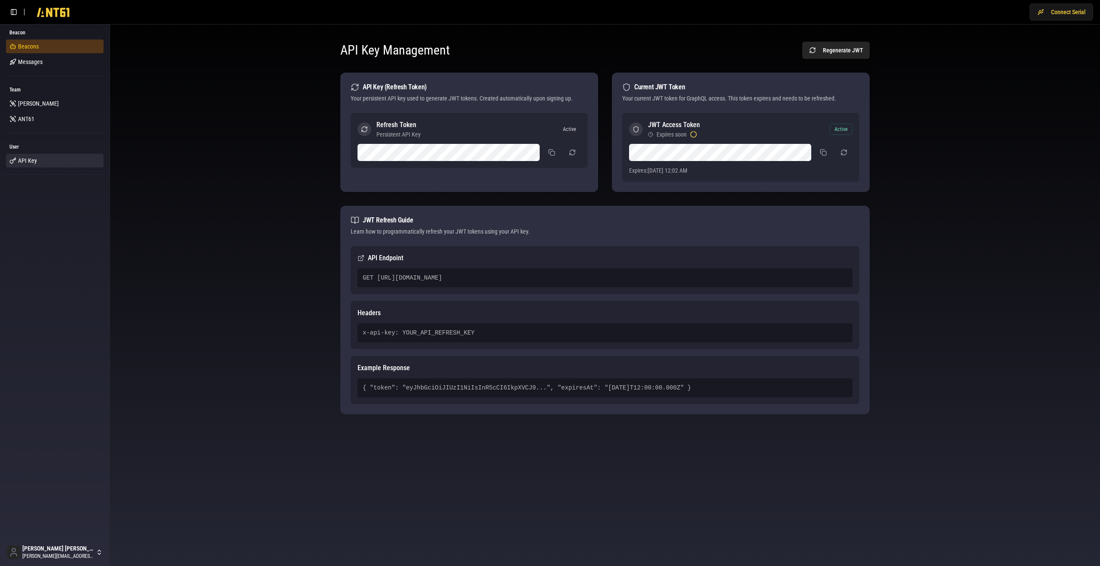
click at [56, 50] on link "Beacons" at bounding box center [55, 47] width 98 height 14
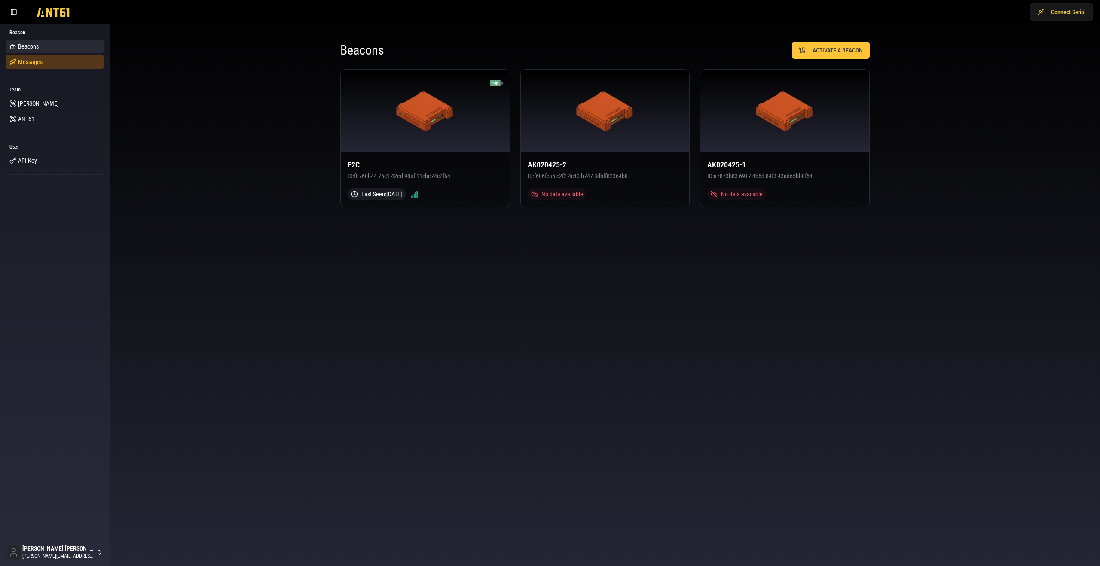
click at [61, 67] on link "Messages" at bounding box center [55, 62] width 98 height 14
